Goal: Task Accomplishment & Management: Use online tool/utility

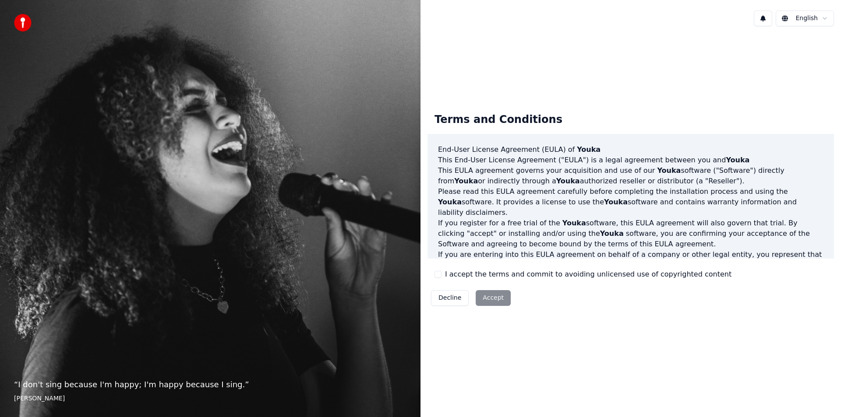
click at [440, 277] on button "I accept the terms and commit to avoiding unlicensed use of copyrighted content" at bounding box center [437, 274] width 7 height 7
click at [492, 297] on button "Accept" at bounding box center [493, 298] width 35 height 16
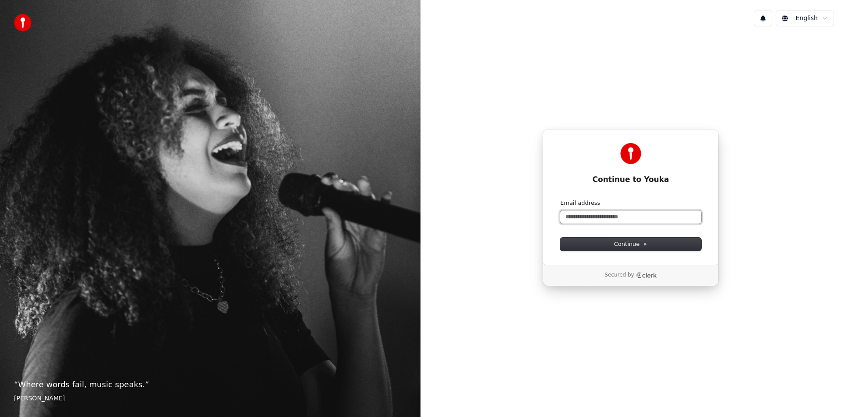
click at [592, 220] on input "Email address" at bounding box center [630, 217] width 141 height 13
click at [639, 248] on button "Continue" at bounding box center [630, 244] width 141 height 13
type input "**********"
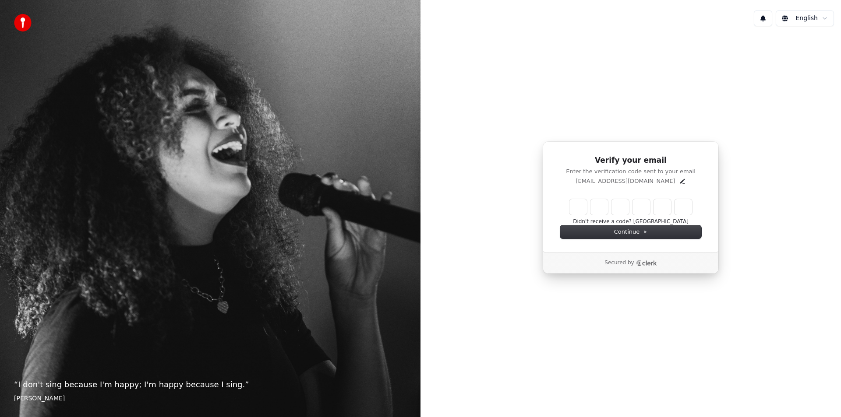
click at [579, 209] on input "Enter verification code" at bounding box center [630, 207] width 123 height 16
paste input "******"
type input "******"
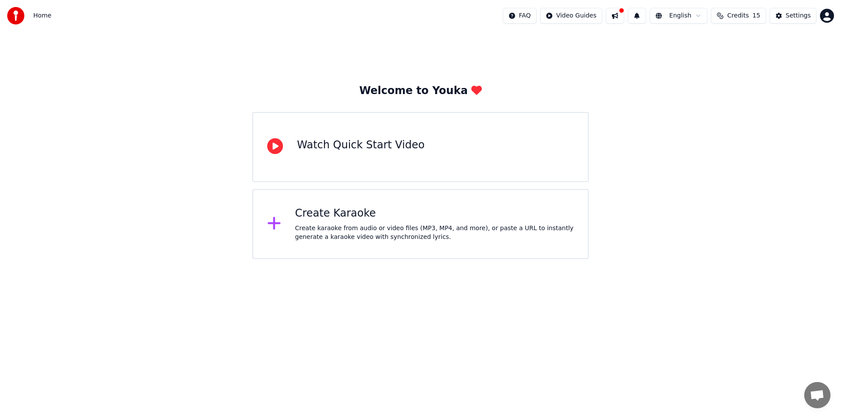
click at [418, 224] on div "Create karaoke from audio or video files (MP3, MP4, and more), or paste a URL t…" at bounding box center [434, 233] width 279 height 18
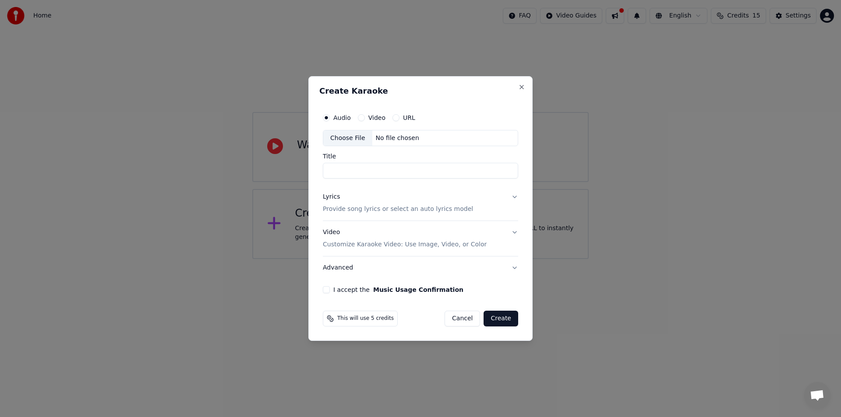
click at [398, 118] on button "URL" at bounding box center [395, 117] width 7 height 7
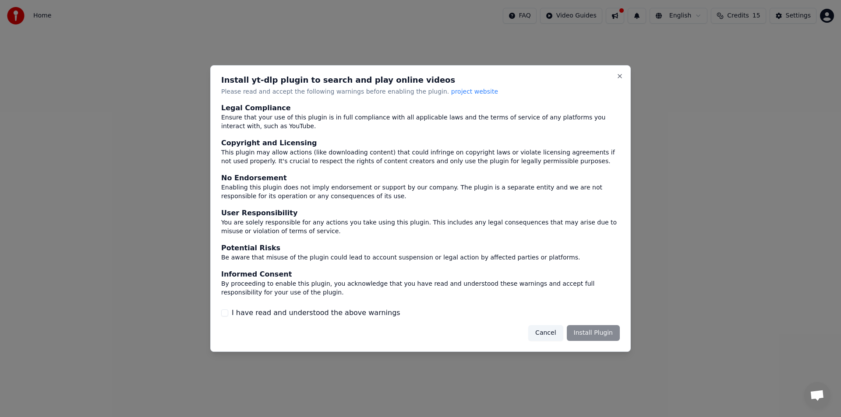
click at [583, 332] on div "Cancel Install Plugin" at bounding box center [574, 333] width 92 height 16
click at [592, 332] on div "Cancel Install Plugin" at bounding box center [574, 333] width 92 height 16
click at [226, 312] on button "I have read and understood the above warnings" at bounding box center [224, 313] width 7 height 7
click at [598, 329] on button "Install Plugin" at bounding box center [593, 333] width 53 height 16
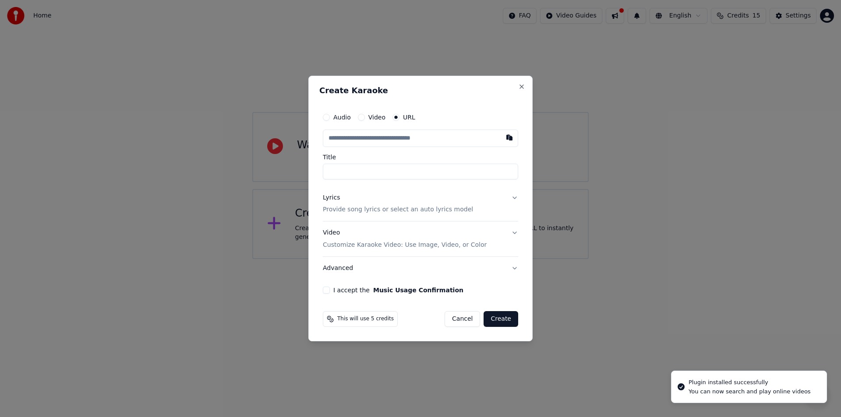
type input "**********"
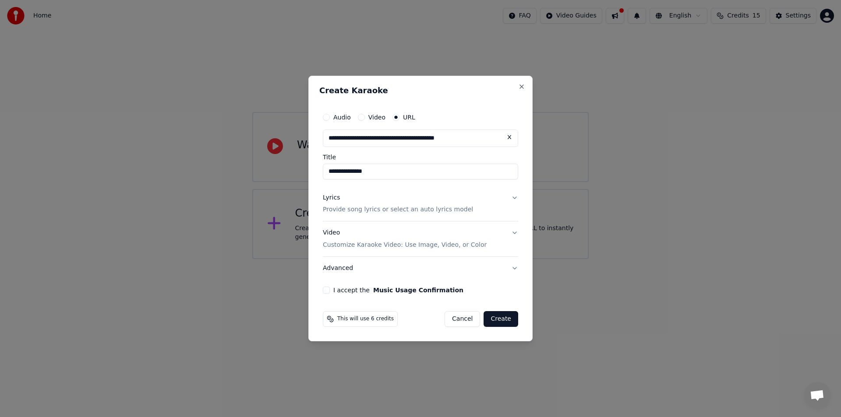
type input "**********"
click at [325, 291] on button "I accept the Music Usage Confirmation" at bounding box center [326, 290] width 7 height 7
click at [514, 198] on button "Lyrics Provide song lyrics or select an auto lyrics model" at bounding box center [420, 204] width 195 height 35
type input "**********"
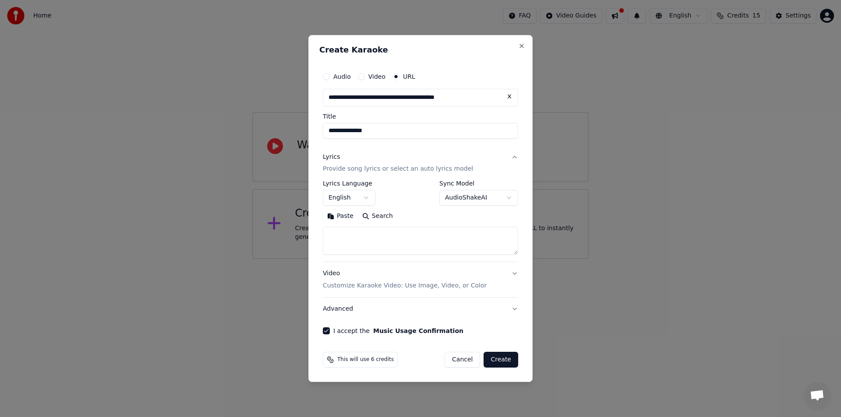
click at [362, 197] on body "**********" at bounding box center [420, 129] width 841 height 259
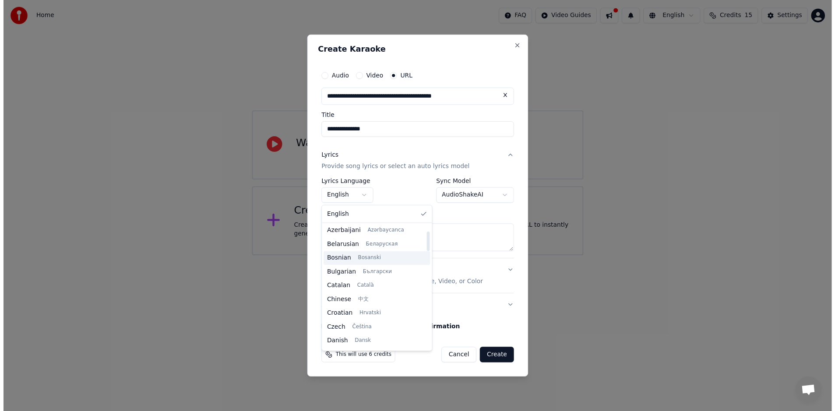
scroll to position [44, 0]
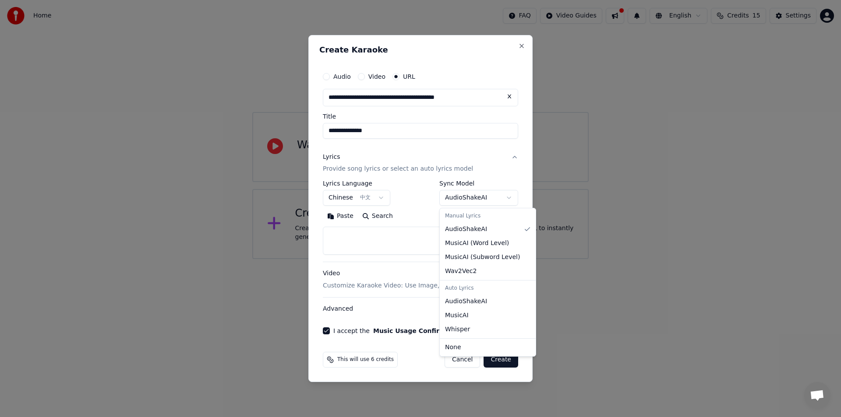
click at [493, 196] on body "**********" at bounding box center [420, 129] width 841 height 259
click at [501, 180] on body "**********" at bounding box center [420, 129] width 841 height 259
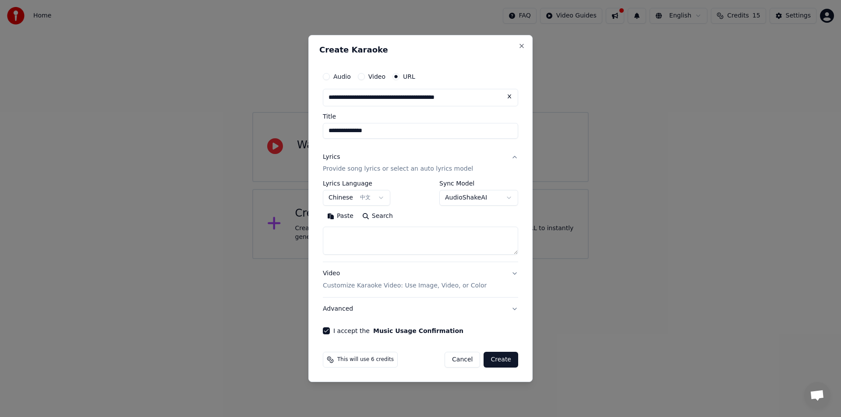
click at [510, 361] on button "Create" at bounding box center [500, 360] width 35 height 16
select select "**"
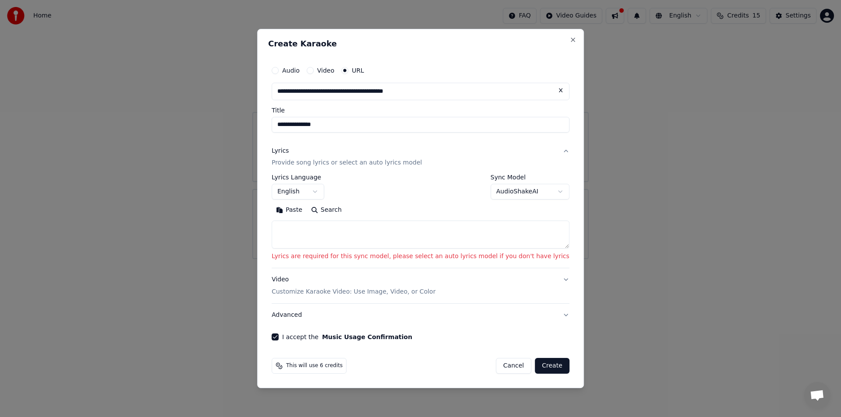
click at [314, 71] on button "Video" at bounding box center [310, 70] width 7 height 7
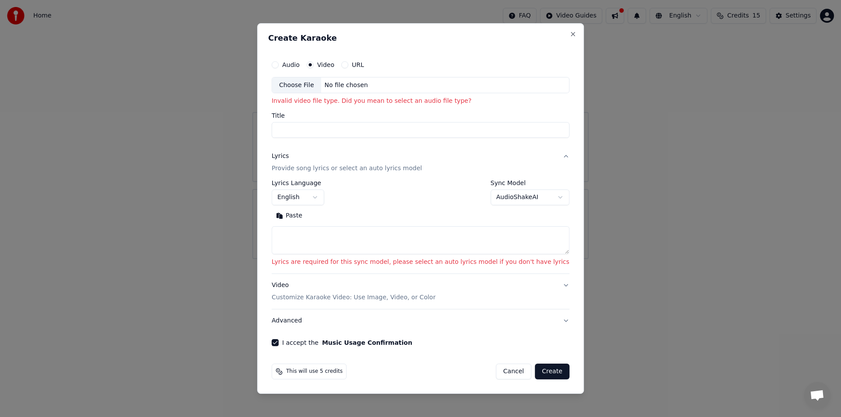
click at [509, 373] on button "Cancel" at bounding box center [513, 372] width 35 height 16
select select
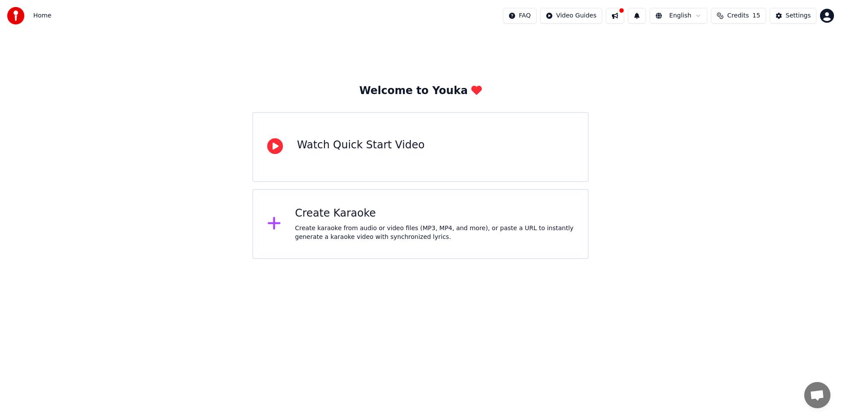
click at [439, 235] on div "Create karaoke from audio or video files (MP3, MP4, and more), or paste a URL t…" at bounding box center [434, 233] width 279 height 18
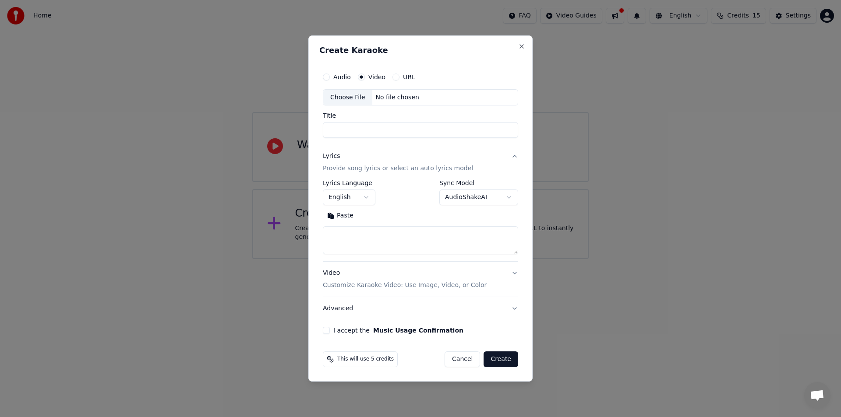
click at [360, 133] on input "Title" at bounding box center [420, 131] width 195 height 16
type input "**********"
click at [462, 358] on button "Cancel" at bounding box center [461, 360] width 35 height 16
select select
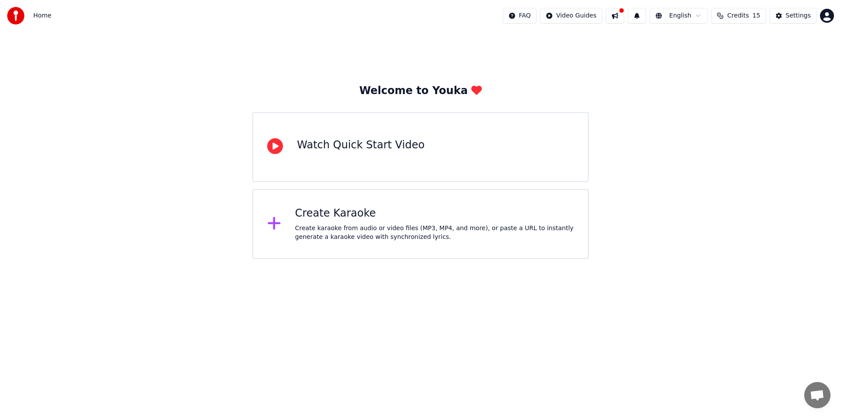
click at [391, 148] on div "Watch Quick Start Video" at bounding box center [360, 145] width 127 height 14
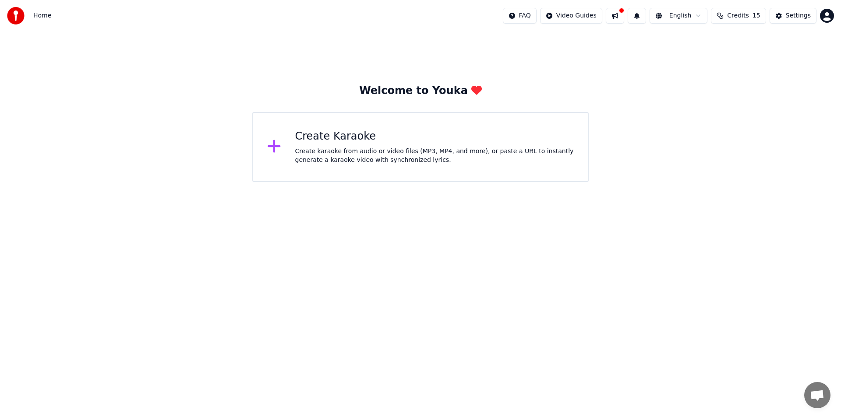
click at [34, 18] on span "Home" at bounding box center [42, 15] width 18 height 9
click at [44, 15] on span "Home" at bounding box center [42, 15] width 18 height 9
click at [18, 16] on img at bounding box center [16, 16] width 18 height 18
click at [296, 132] on div "Create Karaoke" at bounding box center [434, 137] width 279 height 14
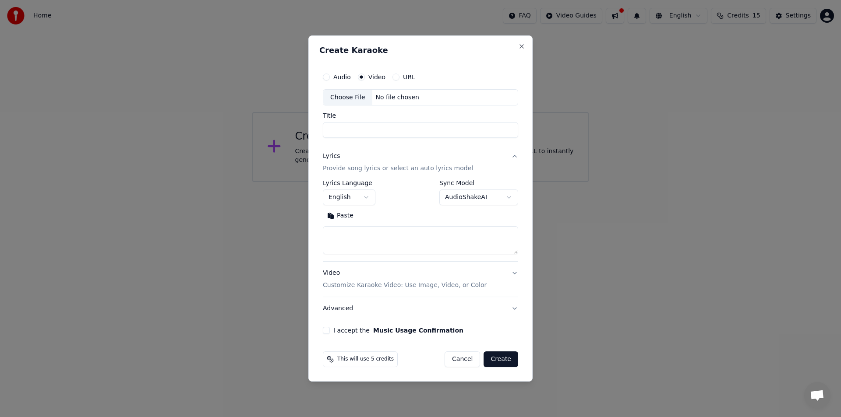
click at [476, 357] on button "Cancel" at bounding box center [461, 360] width 35 height 16
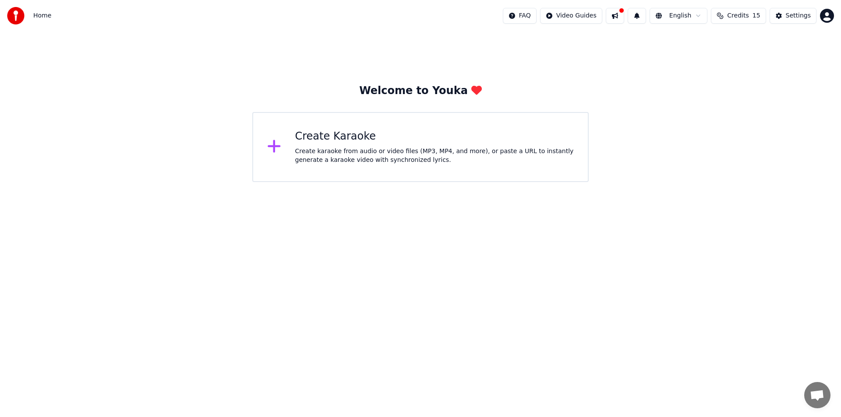
click at [578, 14] on html "Home FAQ Video Guides English Credits 15 Settings Welcome to Youka Create Karao…" at bounding box center [420, 91] width 841 height 182
click at [825, 13] on html "Home FAQ Video Guides English Credits 15 Settings Welcome to Youka Create Karao…" at bounding box center [420, 91] width 841 height 182
click at [741, 14] on span "Credits" at bounding box center [737, 15] width 21 height 9
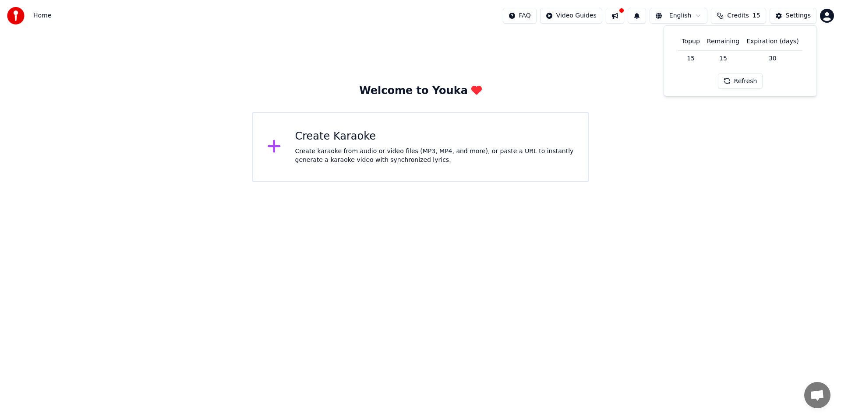
click at [741, 14] on span "Credits" at bounding box center [737, 15] width 21 height 9
click at [42, 15] on span "Home" at bounding box center [42, 15] width 18 height 9
click at [331, 166] on div "Create Karaoke Create karaoke from audio or video files (MP3, MP4, and more), o…" at bounding box center [420, 147] width 336 height 70
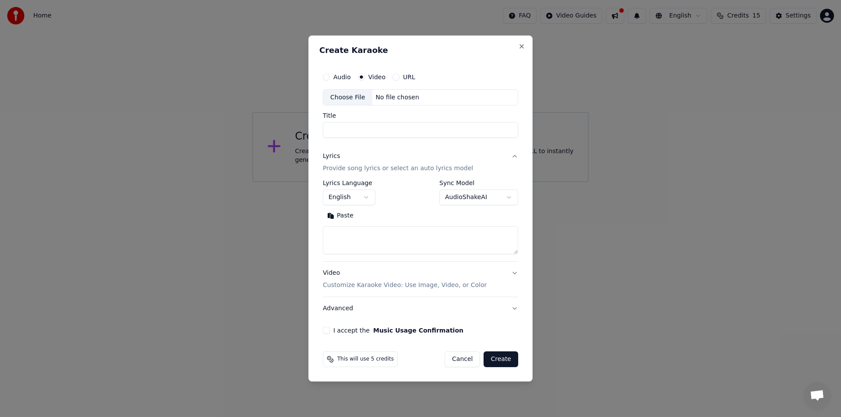
click at [472, 361] on button "Cancel" at bounding box center [461, 360] width 35 height 16
select select
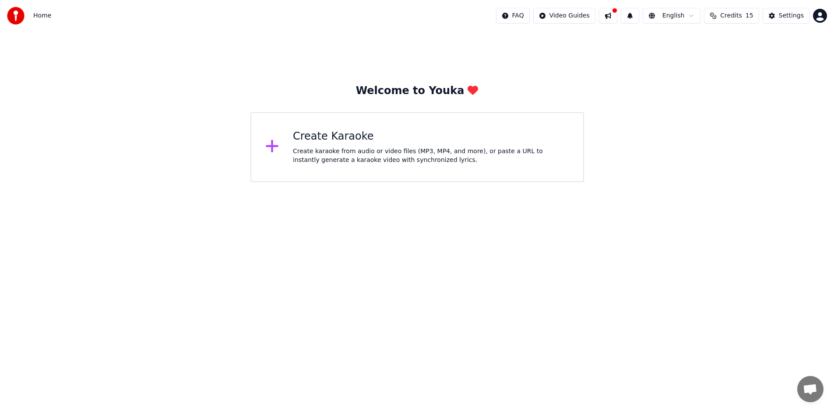
click at [613, 15] on button at bounding box center [608, 16] width 18 height 16
click at [684, 17] on html "Home FAQ Video Guides English Credits 15 Settings Welcome to Youka Create Karao…" at bounding box center [417, 91] width 835 height 182
click at [691, 15] on html "Home FAQ Video Guides English Credits 15 Settings Welcome to Youka Create Karao…" at bounding box center [417, 91] width 835 height 182
click at [832, 89] on div "Welcome to Youka Create Karaoke Create karaoke from audio or video files (MP3, …" at bounding box center [417, 107] width 835 height 151
click at [689, 16] on html "Home FAQ Video Guides English Credits 15 Settings Welcome to Youka Create Karao…" at bounding box center [417, 91] width 835 height 182
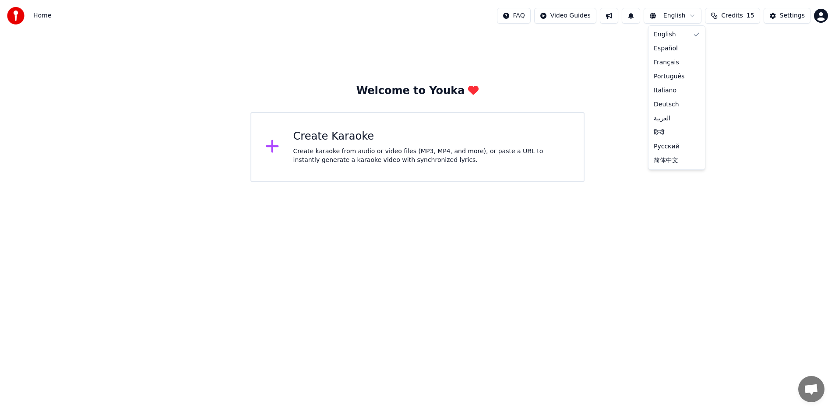
click at [825, 101] on html "Home FAQ Video Guides English Credits 15 Settings Welcome to Youka Create Karao…" at bounding box center [417, 91] width 835 height 182
click at [579, 14] on html "Home FAQ Video Guides English Credits 15 Settings Welcome to Youka Create Karao…" at bounding box center [417, 91] width 835 height 182
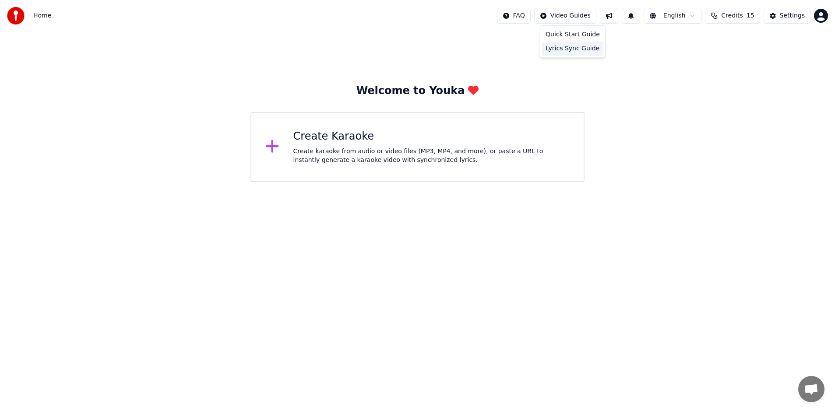
click at [585, 50] on div "Lyrics Sync Guide" at bounding box center [572, 49] width 61 height 14
click at [342, 148] on div "Create karaoke from audio or video files (MP3, MP4, and more), or paste a URL t…" at bounding box center [431, 156] width 276 height 18
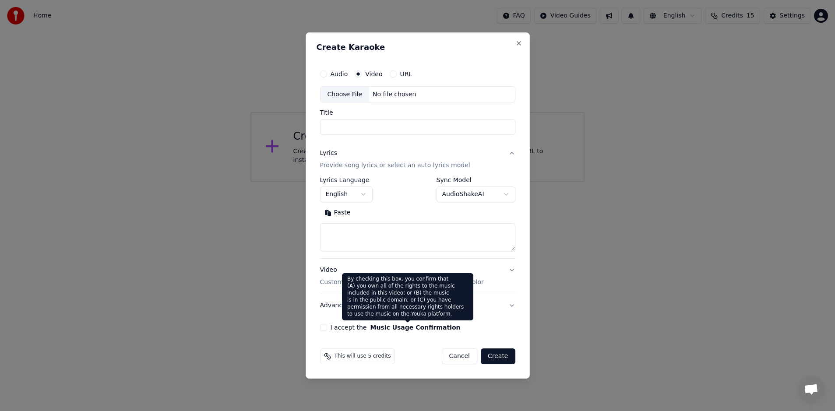
click at [371, 327] on button "Music Usage Confirmation" at bounding box center [415, 327] width 90 height 6
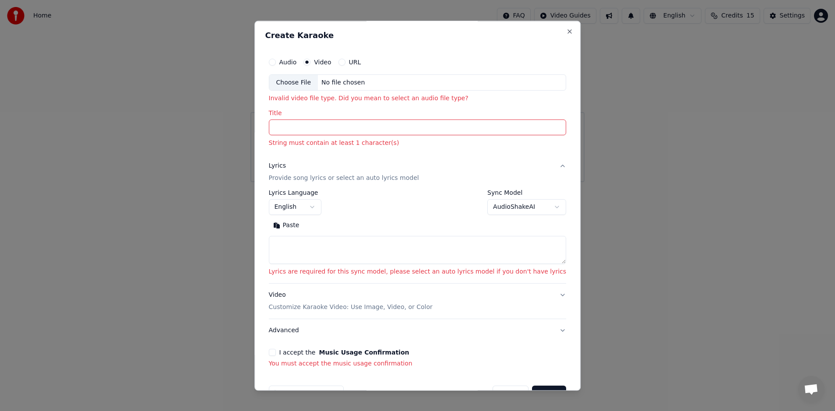
click at [361, 61] on label "URL" at bounding box center [355, 62] width 12 height 6
click at [346, 61] on button "URL" at bounding box center [341, 62] width 7 height 7
click at [349, 84] on input "text" at bounding box center [418, 83] width 298 height 18
paste input "**********"
type input "**********"
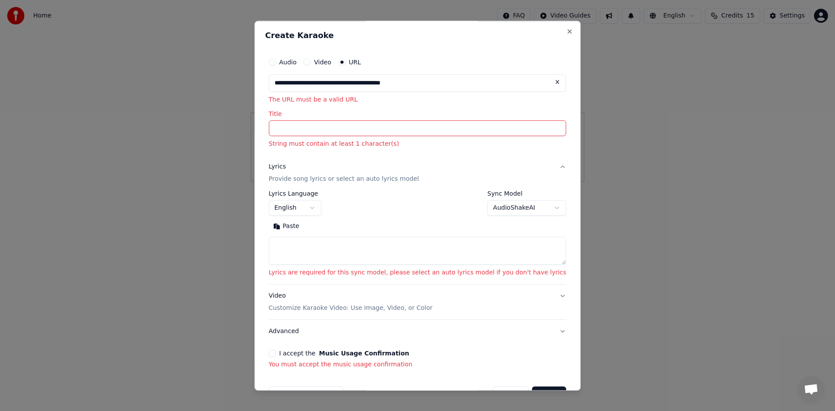
scroll to position [3, 0]
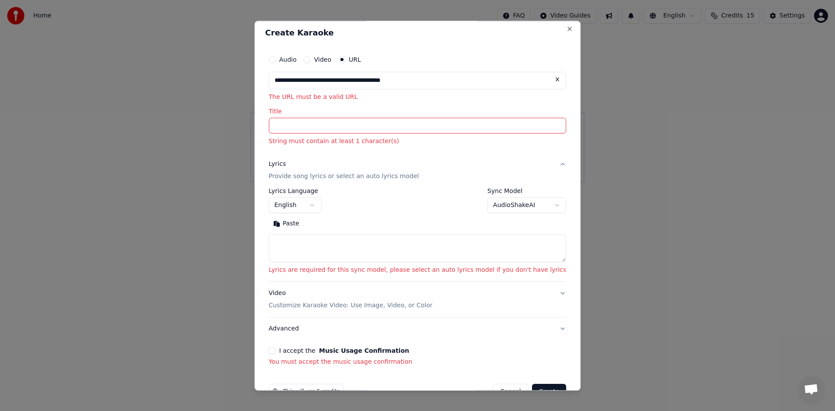
type input "**********"
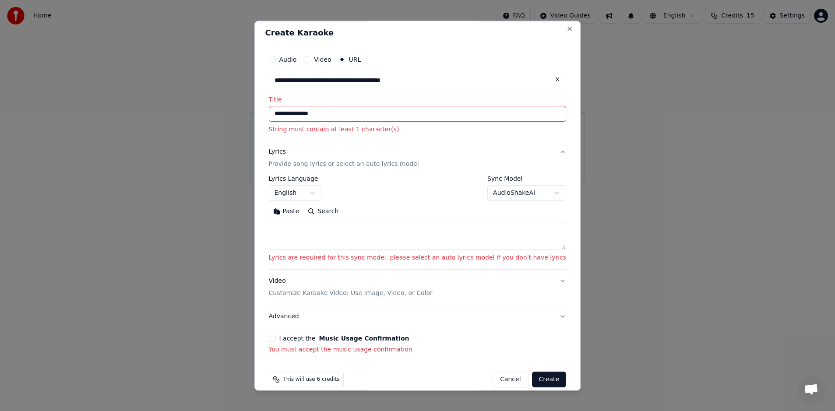
type input "**********"
click at [349, 113] on input "**********" at bounding box center [418, 114] width 298 height 16
drag, startPoint x: 332, startPoint y: 107, endPoint x: 260, endPoint y: 104, distance: 72.3
click at [260, 104] on body "**********" at bounding box center [417, 91] width 835 height 182
paste input "**********"
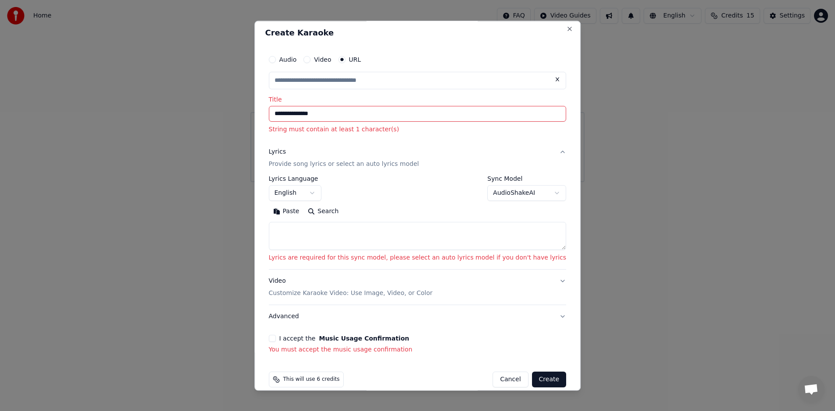
type input "**********"
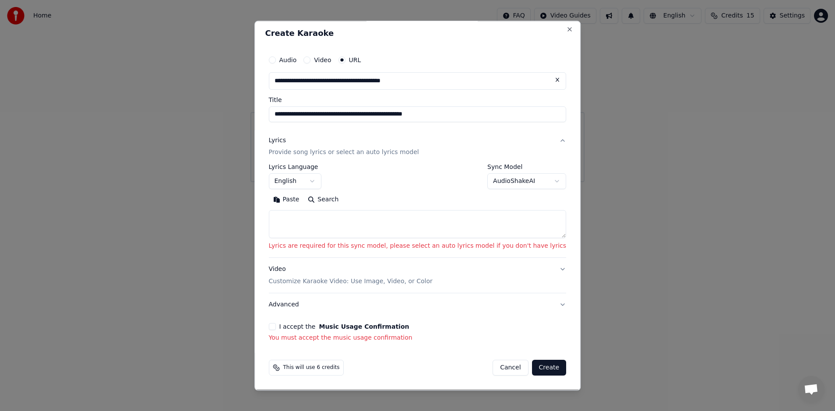
drag, startPoint x: 379, startPoint y: 116, endPoint x: 352, endPoint y: 114, distance: 27.6
click at [352, 114] on input "**********" at bounding box center [418, 114] width 298 height 16
type input "**********"
click at [367, 152] on p "Provide song lyrics or select an auto lyrics model" at bounding box center [344, 152] width 150 height 9
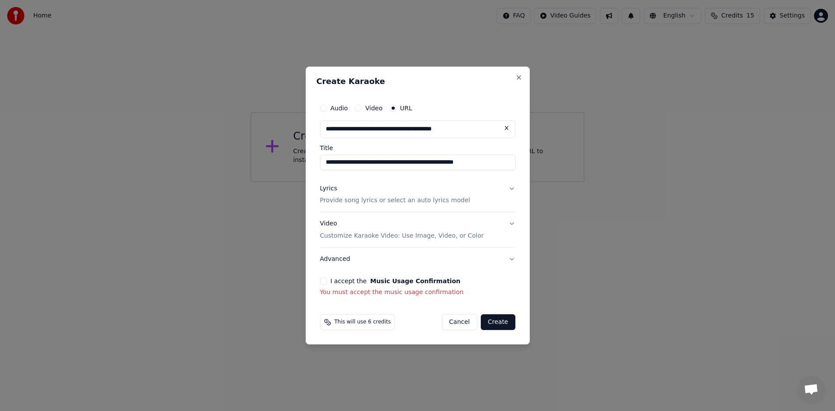
click at [385, 201] on p "Provide song lyrics or select an auto lyrics model" at bounding box center [395, 201] width 150 height 9
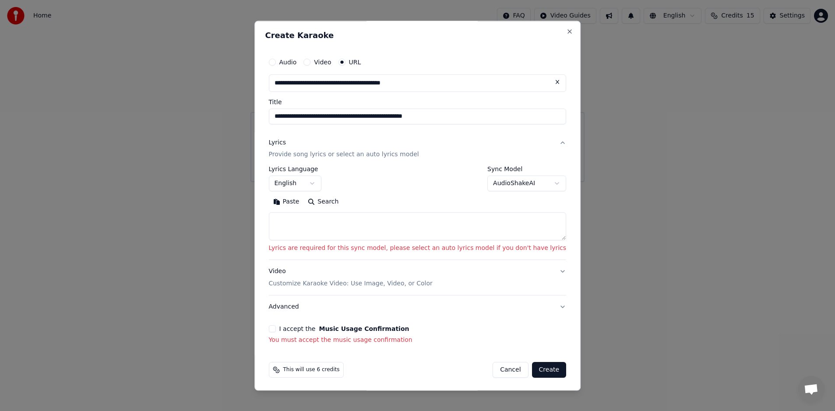
click at [323, 182] on body "**********" at bounding box center [417, 91] width 835 height 182
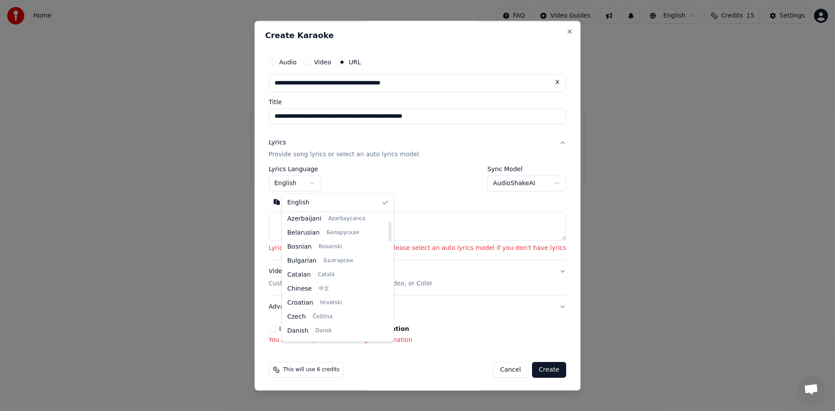
scroll to position [50, 0]
select select "**"
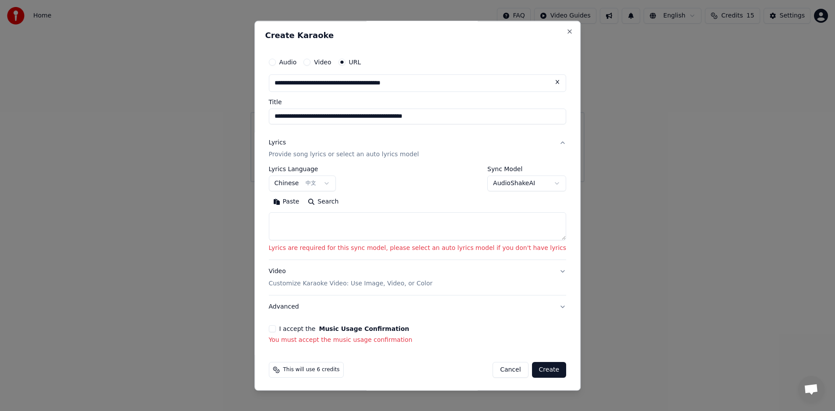
click at [358, 229] on textarea at bounding box center [418, 227] width 298 height 28
paste textarea "**********"
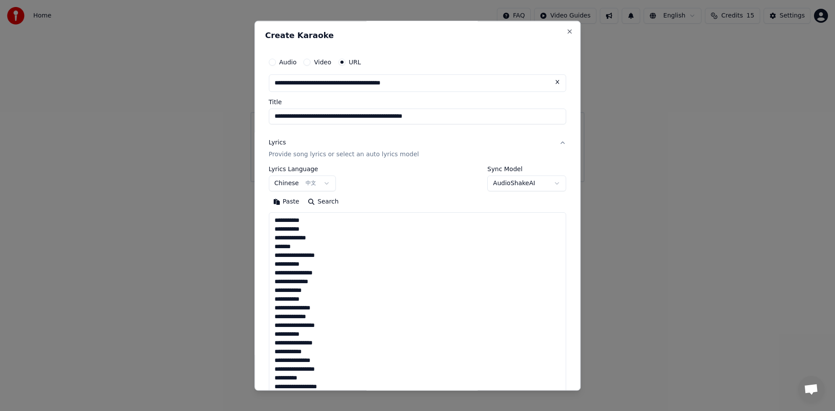
scroll to position [159, 0]
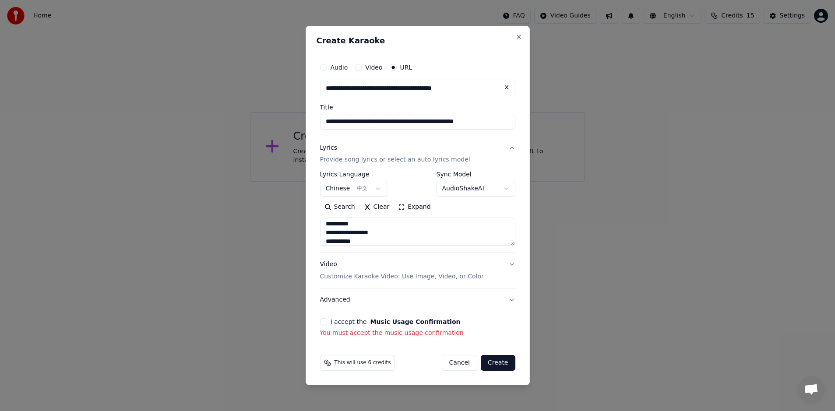
type textarea "**********"
click at [513, 264] on button "Video Customize Karaoke Video: Use Image, Video, or Color" at bounding box center [417, 271] width 195 height 35
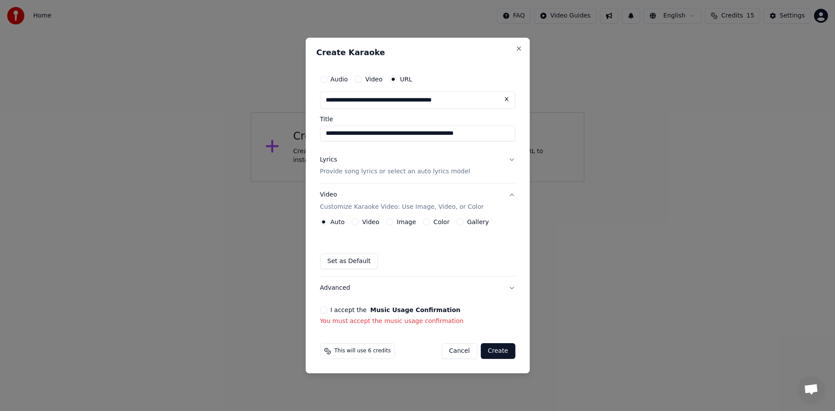
click at [327, 313] on div "I accept the Music Usage Confirmation" at bounding box center [417, 310] width 195 height 7
click at [323, 311] on button "I accept the Music Usage Confirmation" at bounding box center [323, 310] width 7 height 7
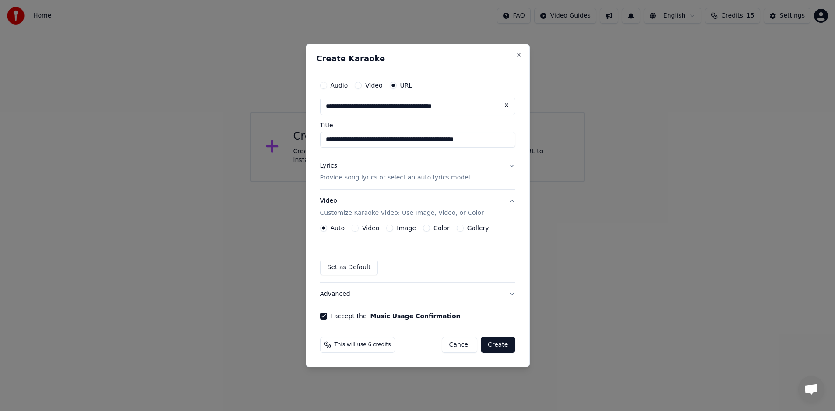
click at [502, 348] on button "Create" at bounding box center [498, 345] width 35 height 16
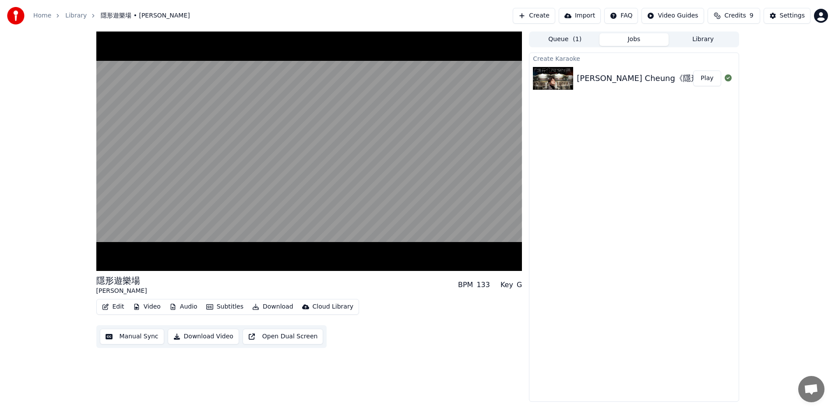
click at [143, 334] on button "Manual Sync" at bounding box center [132, 337] width 64 height 16
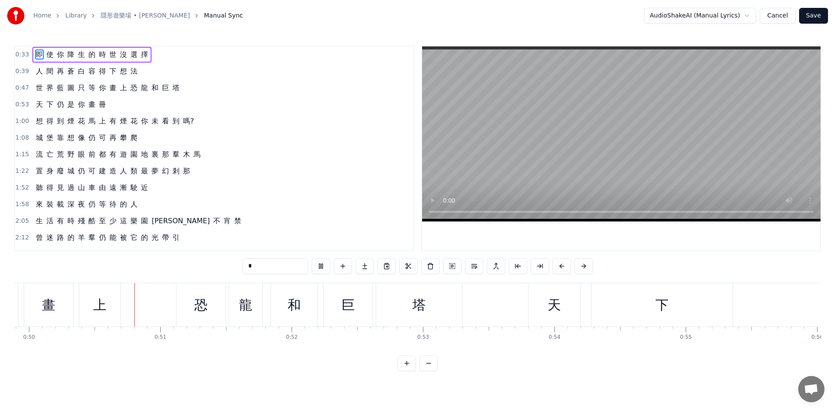
scroll to position [0, 6562]
click at [708, 17] on html "Home Library 隱形遊樂場 • 張敬軒 • Hins Cheung Manual Sync AudioShakeAI (Manual Lyrics)…" at bounding box center [417, 192] width 835 height 385
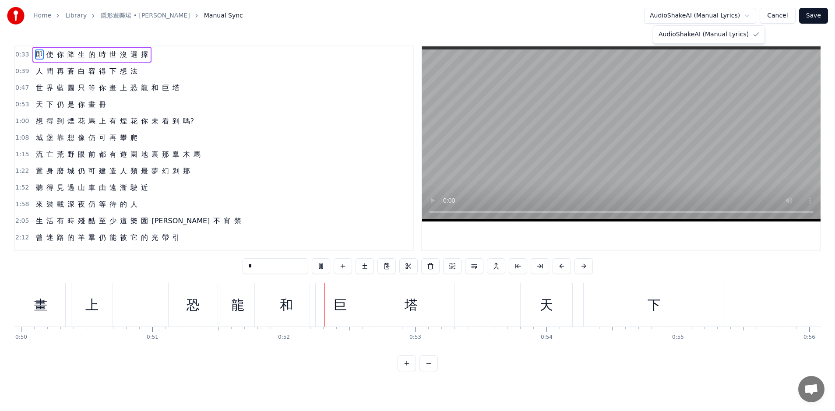
click at [708, 17] on html "Home Library 隱形遊樂場 • 張敬軒 • Hins Cheung Manual Sync AudioShakeAI (Manual Lyrics)…" at bounding box center [417, 192] width 835 height 385
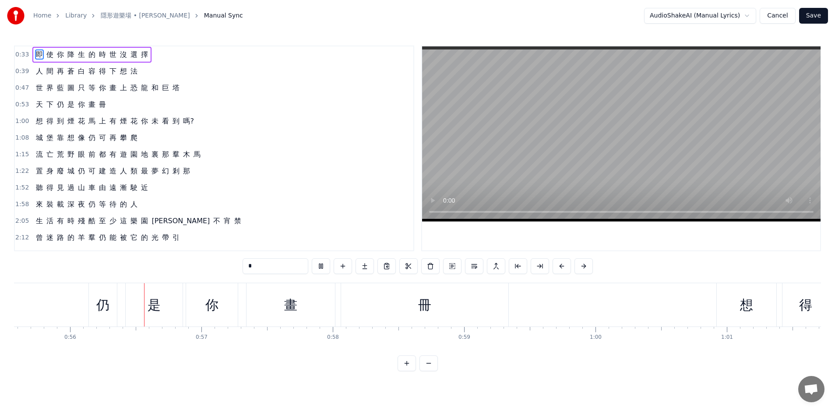
scroll to position [0, 7302]
click at [779, 19] on button "Cancel" at bounding box center [777, 16] width 35 height 16
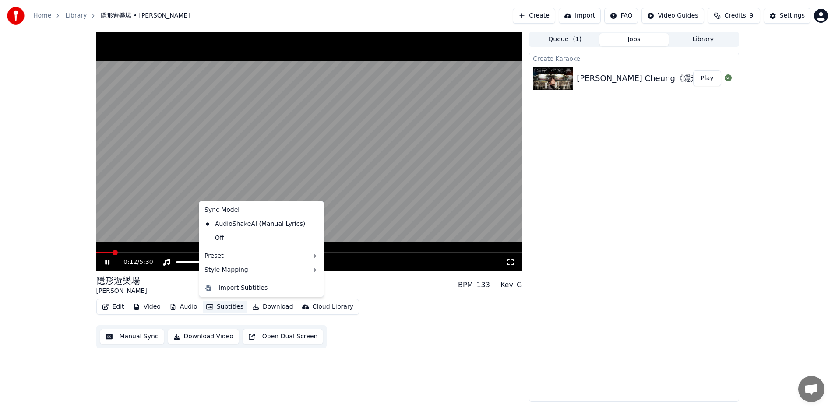
click at [224, 307] on button "Subtitles" at bounding box center [225, 307] width 44 height 12
click at [268, 288] on div "Import Subtitles" at bounding box center [269, 288] width 100 height 9
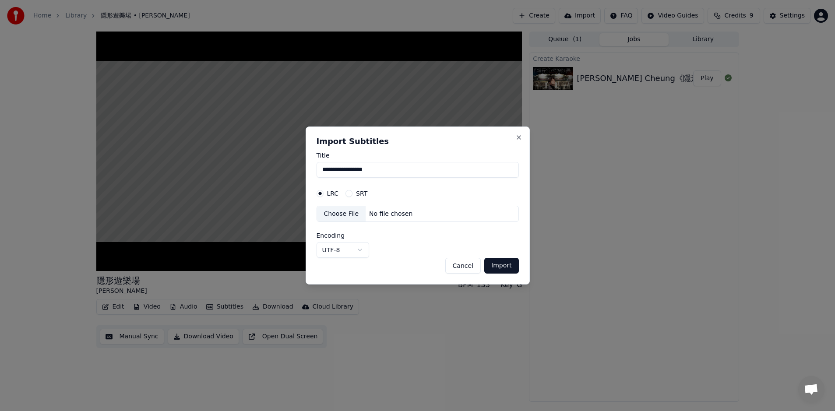
click at [466, 268] on button "Cancel" at bounding box center [462, 266] width 35 height 16
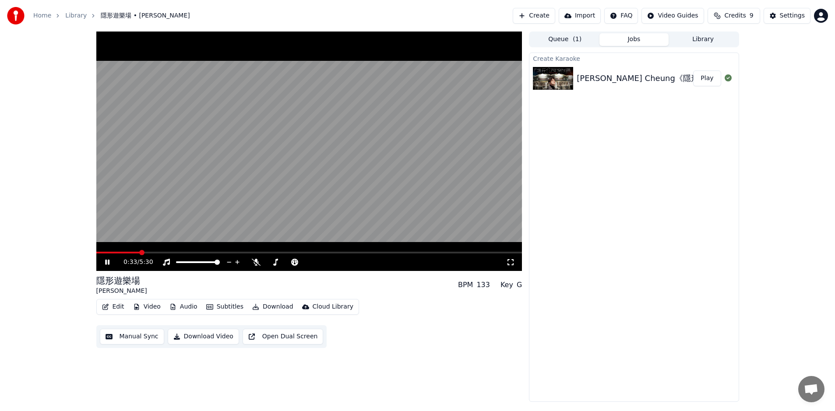
click at [235, 195] on video at bounding box center [309, 152] width 426 height 240
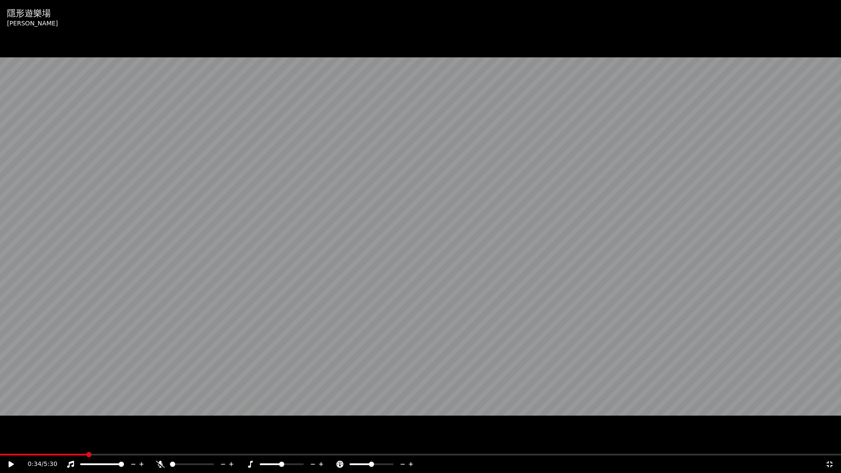
click at [269, 323] on video at bounding box center [420, 236] width 841 height 473
click at [832, 417] on icon at bounding box center [829, 464] width 9 height 7
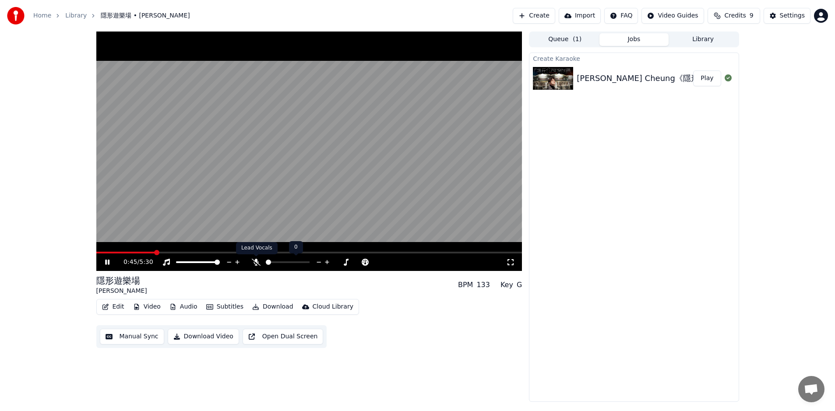
click at [255, 263] on icon at bounding box center [256, 262] width 9 height 7
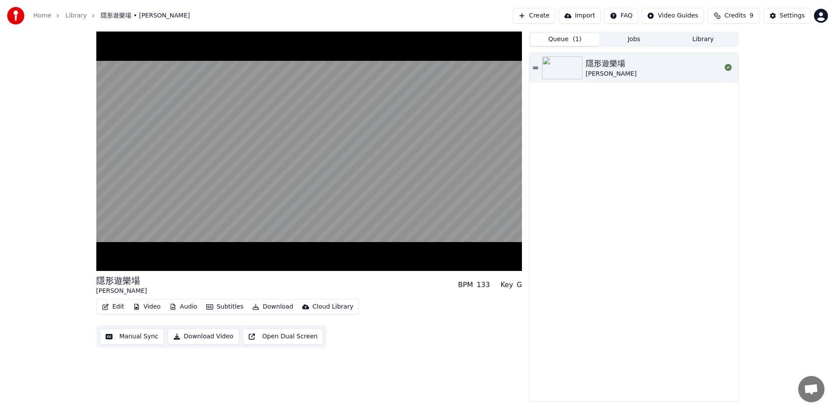
click at [584, 39] on button "Queue ( 1 )" at bounding box center [564, 39] width 69 height 13
click at [637, 41] on button "Jobs" at bounding box center [633, 39] width 69 height 13
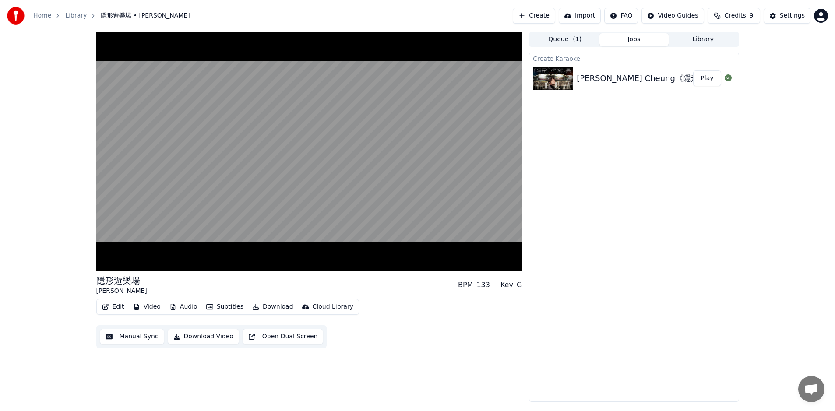
click at [705, 41] on button "Library" at bounding box center [703, 39] width 69 height 13
click at [638, 39] on button "Jobs" at bounding box center [633, 39] width 69 height 13
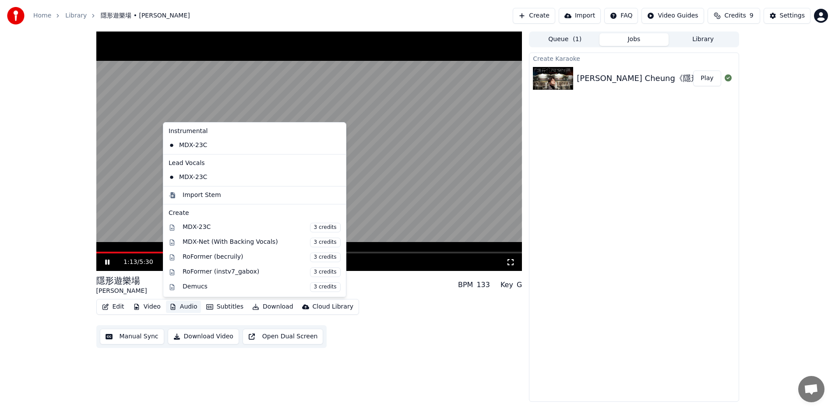
click at [189, 309] on button "Audio" at bounding box center [183, 307] width 35 height 12
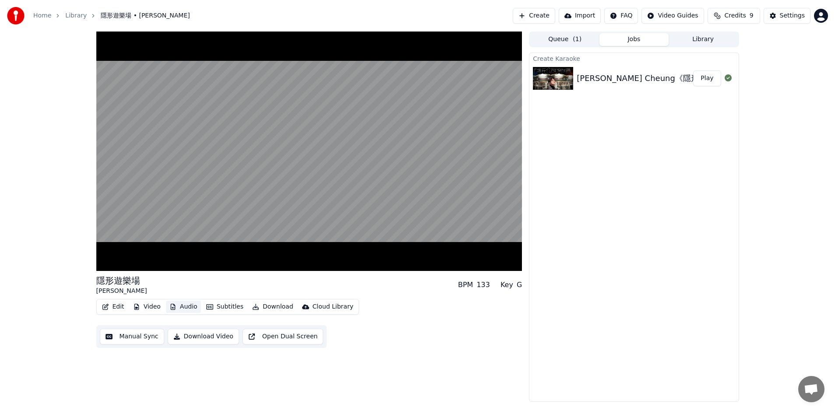
click at [189, 309] on button "Audio" at bounding box center [183, 307] width 35 height 12
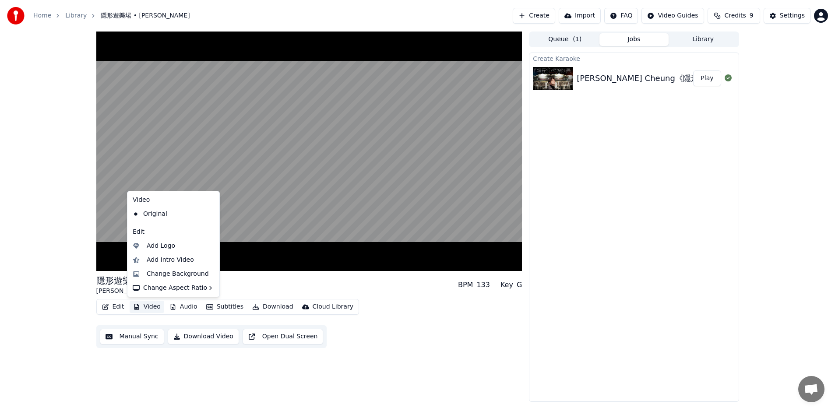
click at [141, 305] on button "Video" at bounding box center [147, 307] width 35 height 12
click at [146, 305] on button "Video" at bounding box center [147, 307] width 35 height 12
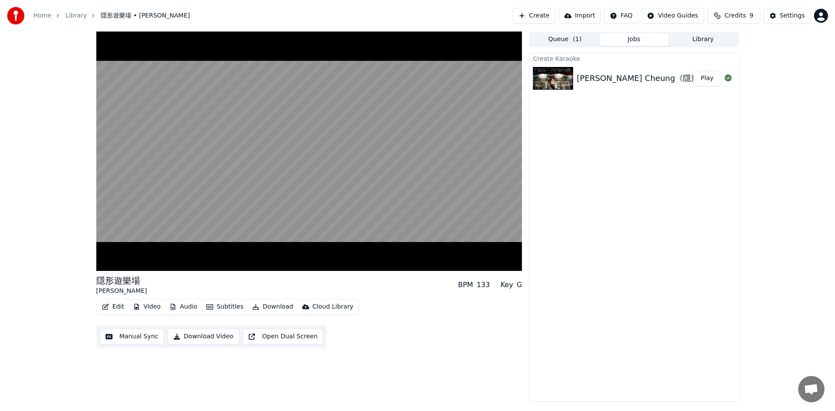
click at [231, 306] on button "Subtitles" at bounding box center [225, 307] width 44 height 12
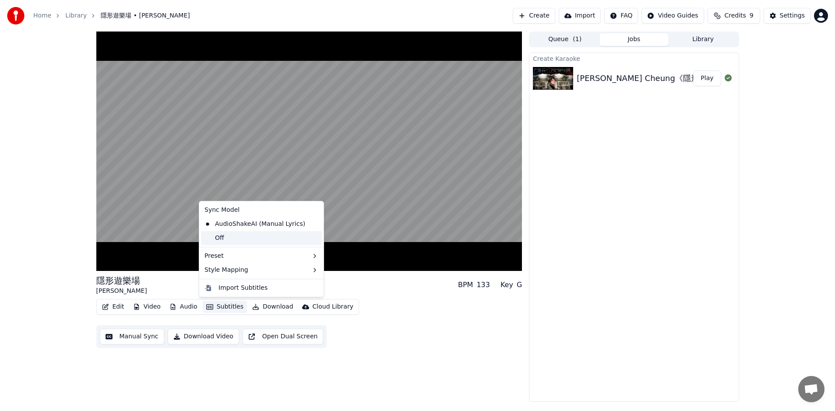
click at [275, 236] on div "Off" at bounding box center [261, 238] width 121 height 14
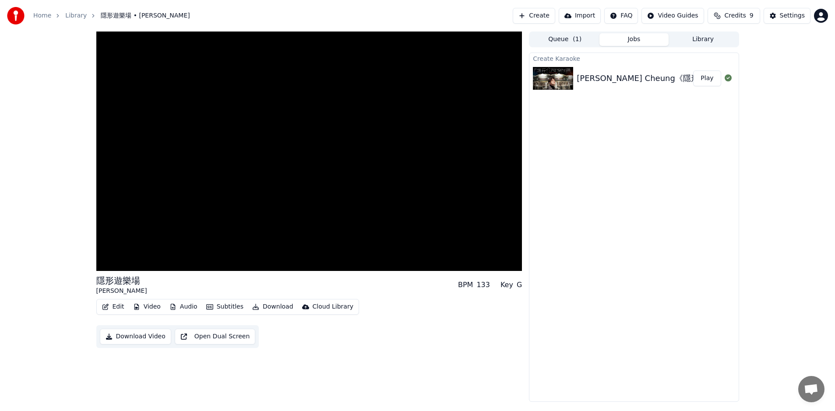
click at [324, 306] on div "Cloud Library" at bounding box center [333, 307] width 41 height 9
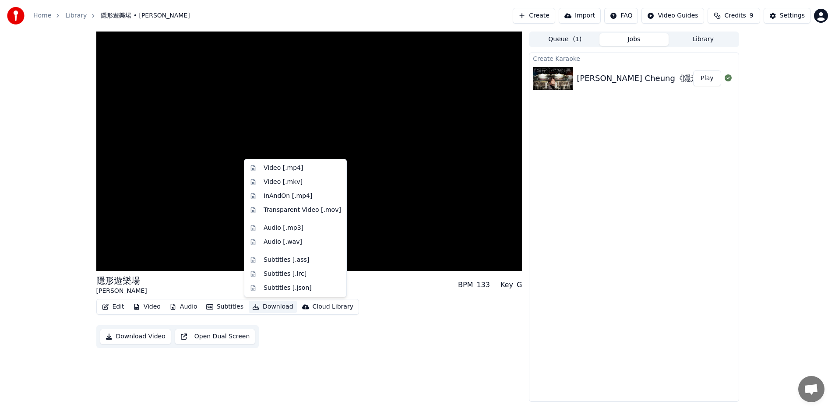
click at [275, 304] on button "Download" at bounding box center [273, 307] width 48 height 12
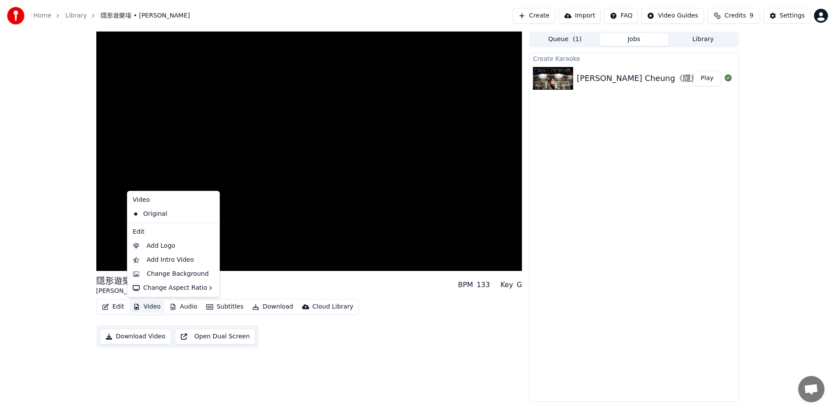
click at [149, 308] on button "Video" at bounding box center [147, 307] width 35 height 12
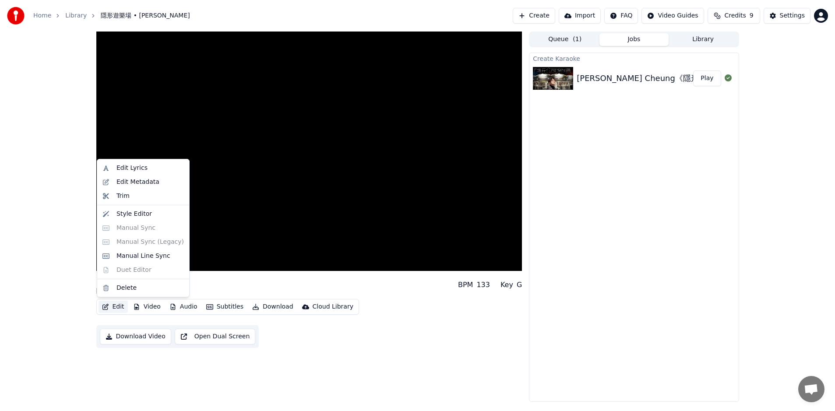
click at [116, 308] on button "Edit" at bounding box center [113, 307] width 29 height 12
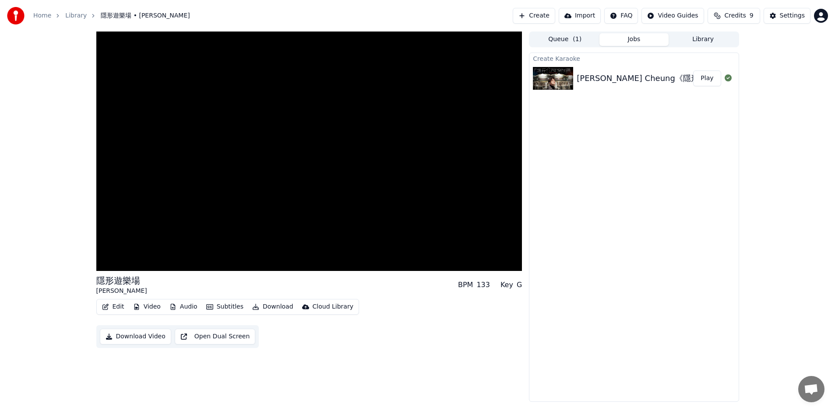
click at [109, 307] on button "Edit" at bounding box center [113, 307] width 29 height 12
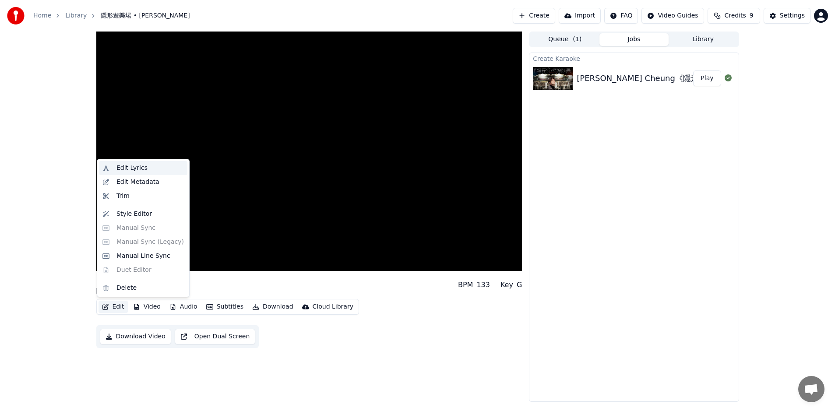
click at [144, 169] on div "Edit Lyrics" at bounding box center [131, 168] width 31 height 9
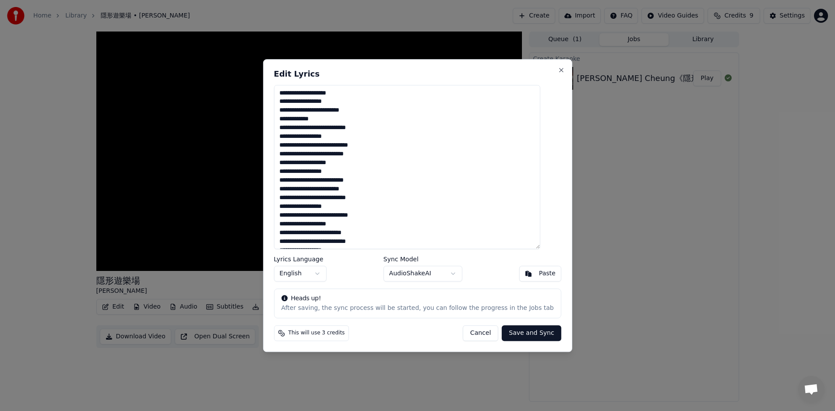
scroll to position [27, 0]
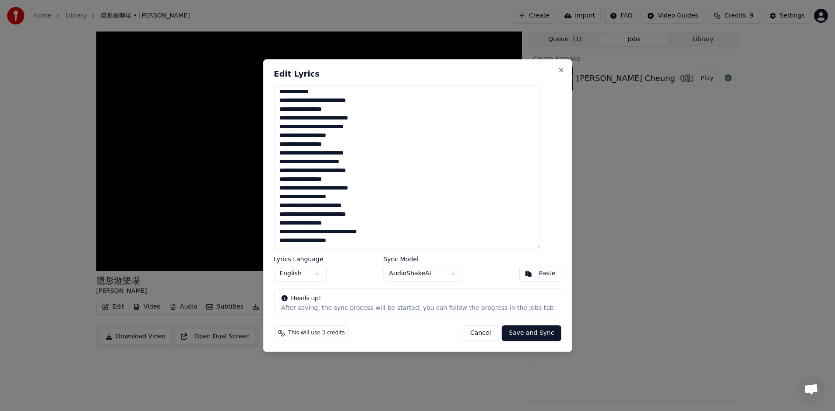
click at [443, 274] on body "**********" at bounding box center [417, 205] width 835 height 411
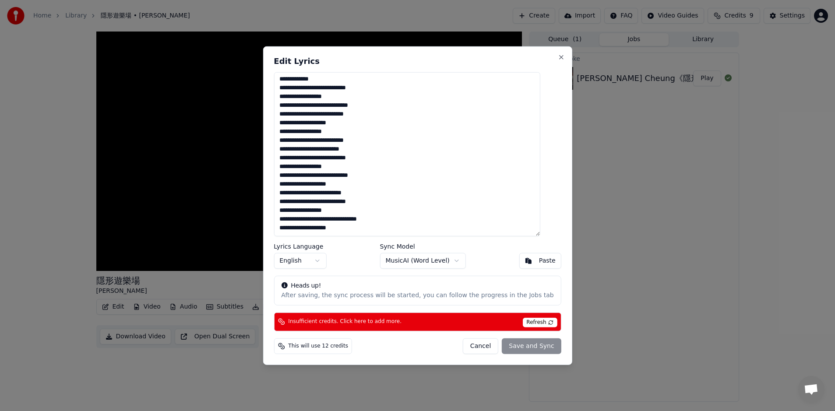
click at [534, 324] on span "Refresh" at bounding box center [539, 323] width 35 height 10
click at [479, 343] on button "Cancel" at bounding box center [480, 346] width 35 height 16
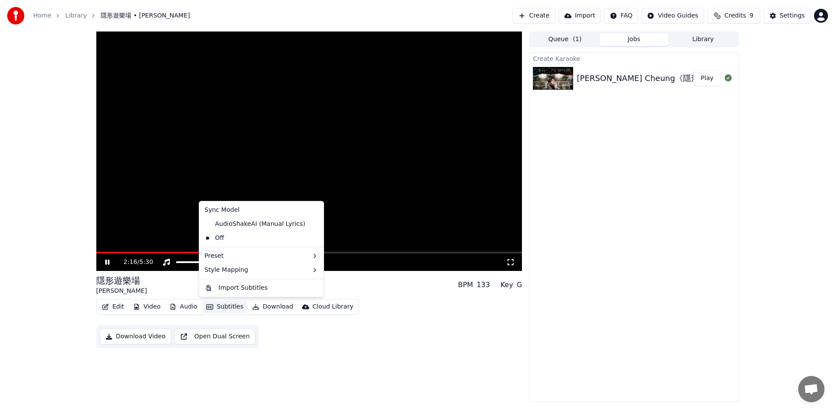
click at [224, 306] on button "Subtitles" at bounding box center [225, 307] width 44 height 12
click at [232, 228] on div "AudioShakeAI (Manual Lyrics)" at bounding box center [255, 224] width 108 height 14
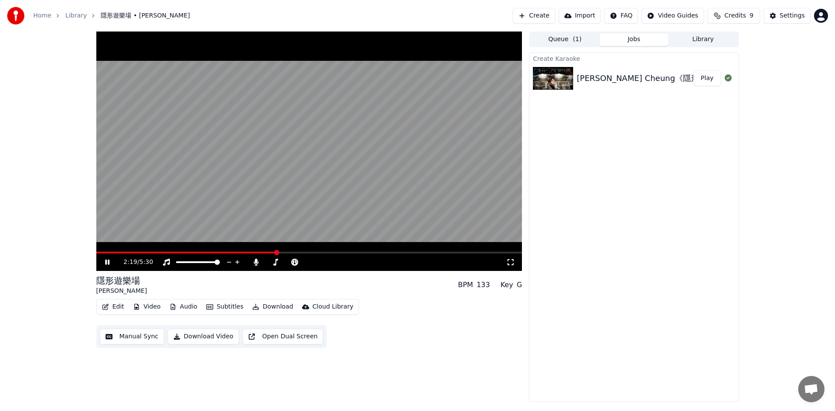
click at [204, 195] on video at bounding box center [309, 152] width 426 height 240
click at [257, 263] on icon at bounding box center [256, 262] width 9 height 7
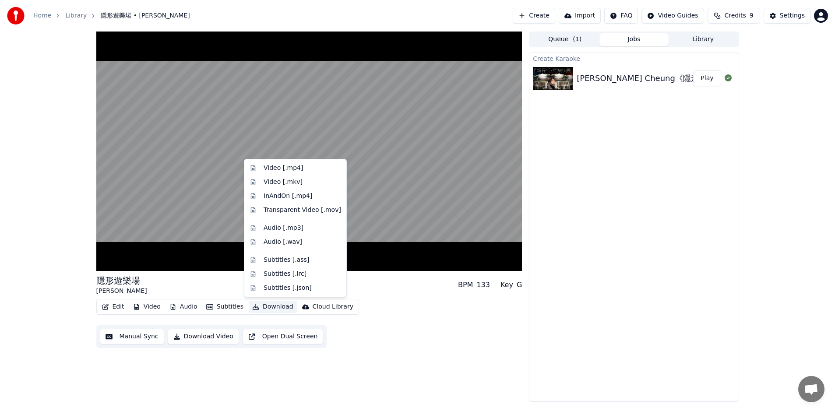
click at [267, 306] on button "Download" at bounding box center [273, 307] width 48 height 12
click at [665, 260] on div "Create Karaoke 張敬軒 Hins Cheung《隱形遊樂場》(Imaginary fairground) [Official MV] Play" at bounding box center [634, 227] width 210 height 349
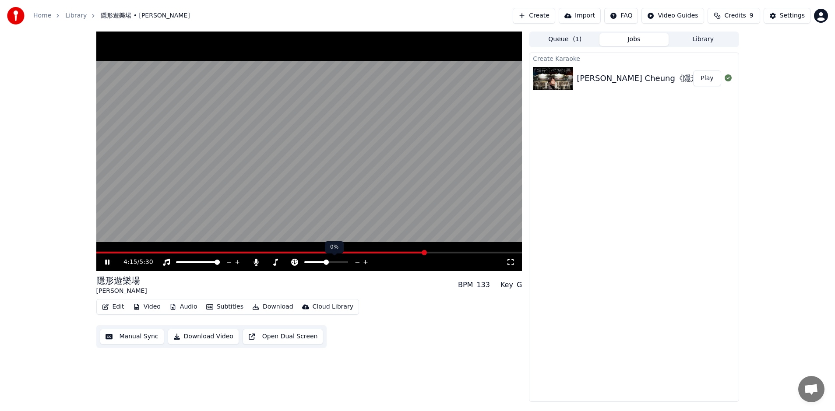
click at [297, 264] on icon at bounding box center [294, 262] width 7 height 7
click at [297, 262] on icon at bounding box center [294, 262] width 7 height 7
click at [275, 261] on icon at bounding box center [275, 262] width 9 height 7
click at [275, 307] on button "Download" at bounding box center [273, 307] width 48 height 12
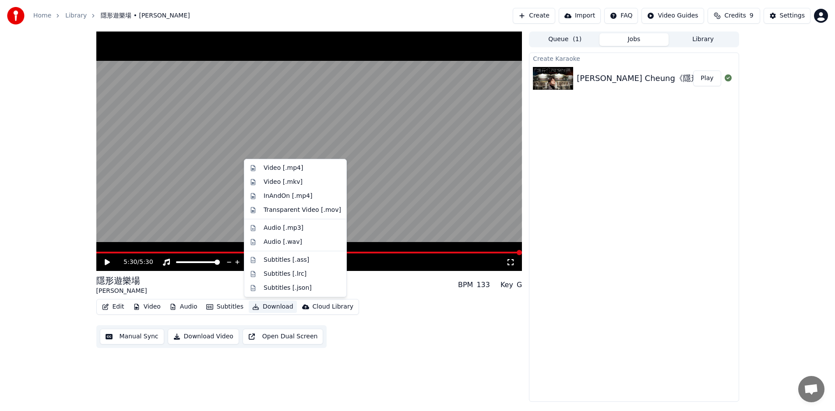
click at [797, 76] on div "5:30 / 5:30 隱形遊樂場 張敬軒 • Hins Cheung BPM 133 Key G Edit Video Audio Subtitles Do…" at bounding box center [417, 217] width 835 height 370
click at [265, 308] on button "Download" at bounding box center [273, 307] width 48 height 12
click at [299, 180] on div "Video [.mkv]" at bounding box center [283, 182] width 39 height 9
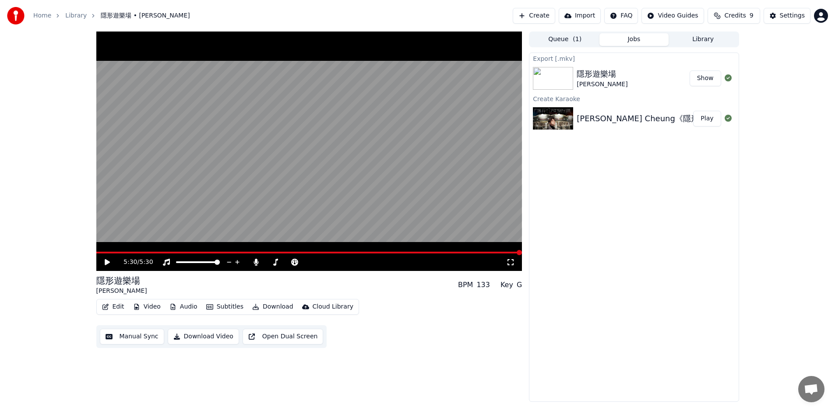
click at [706, 77] on button "Show" at bounding box center [706, 79] width 32 height 16
click at [276, 307] on button "Download" at bounding box center [273, 307] width 48 height 12
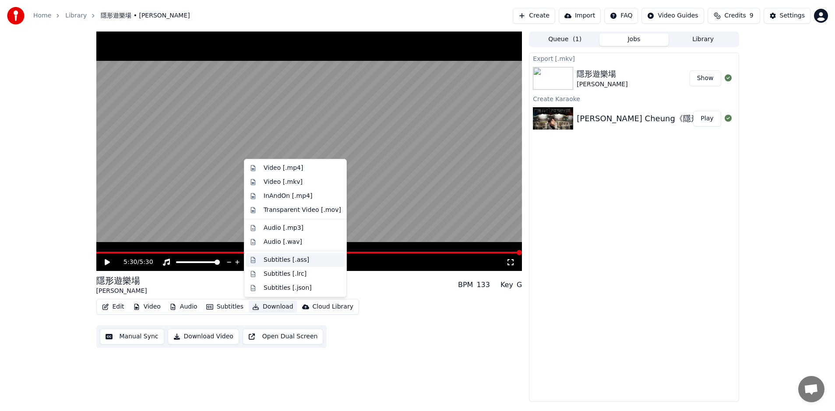
click at [307, 261] on div "Subtitles [.ass]" at bounding box center [303, 260] width 78 height 9
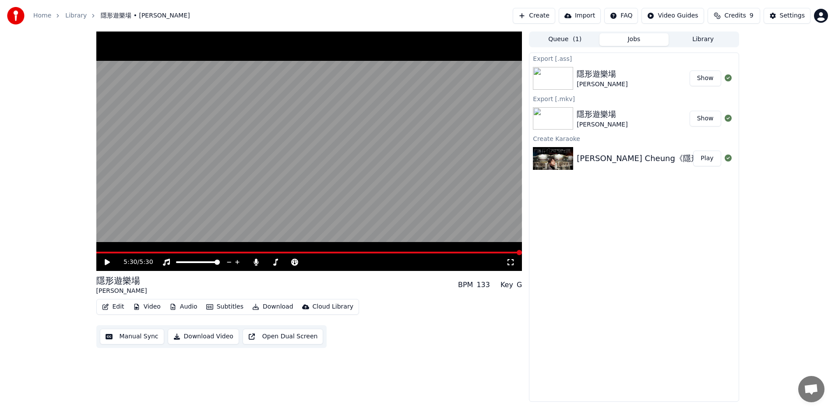
click at [709, 79] on button "Show" at bounding box center [706, 79] width 32 height 16
